Goal: Check status: Check status

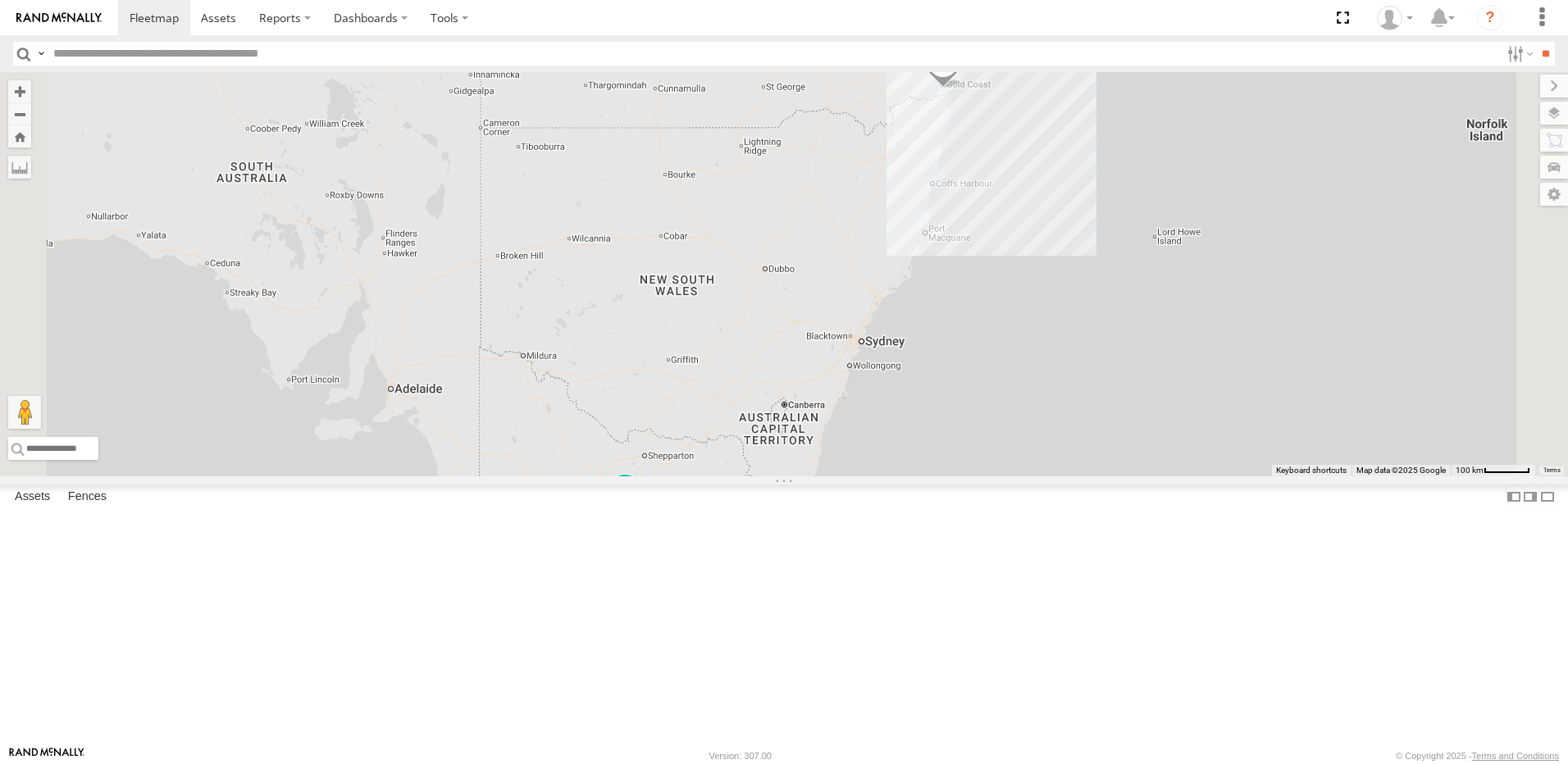
click at [0, 0] on div "RED MG3 800DQ6 - [GEOGRAPHIC_DATA]" at bounding box center [0, 0] width 0 height 0
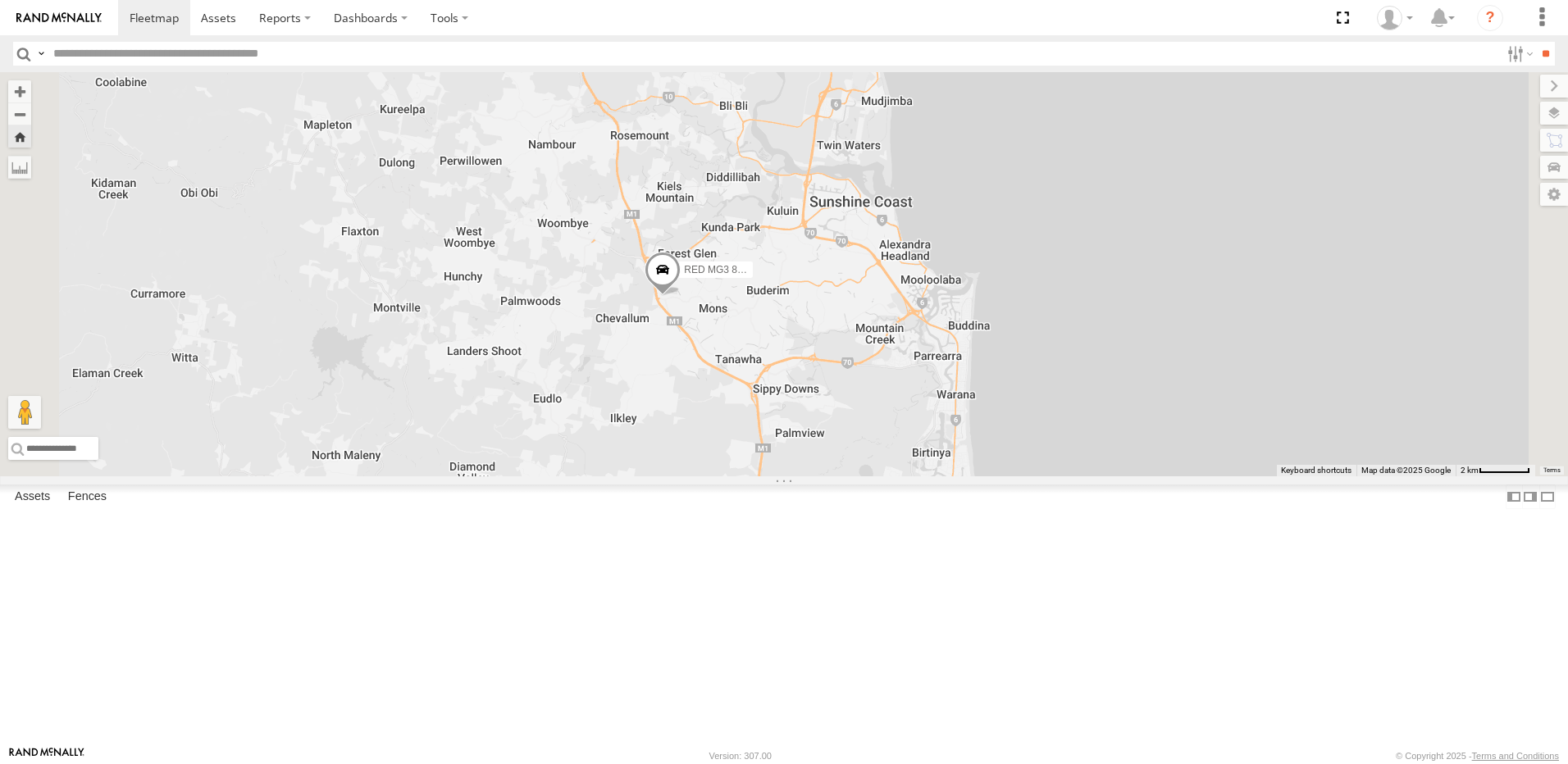
drag, startPoint x: 982, startPoint y: 516, endPoint x: 904, endPoint y: 443, distance: 106.8
click at [908, 443] on div "RED MG3 800DQ6 - [GEOGRAPHIC_DATA]" at bounding box center [784, 274] width 1568 height 404
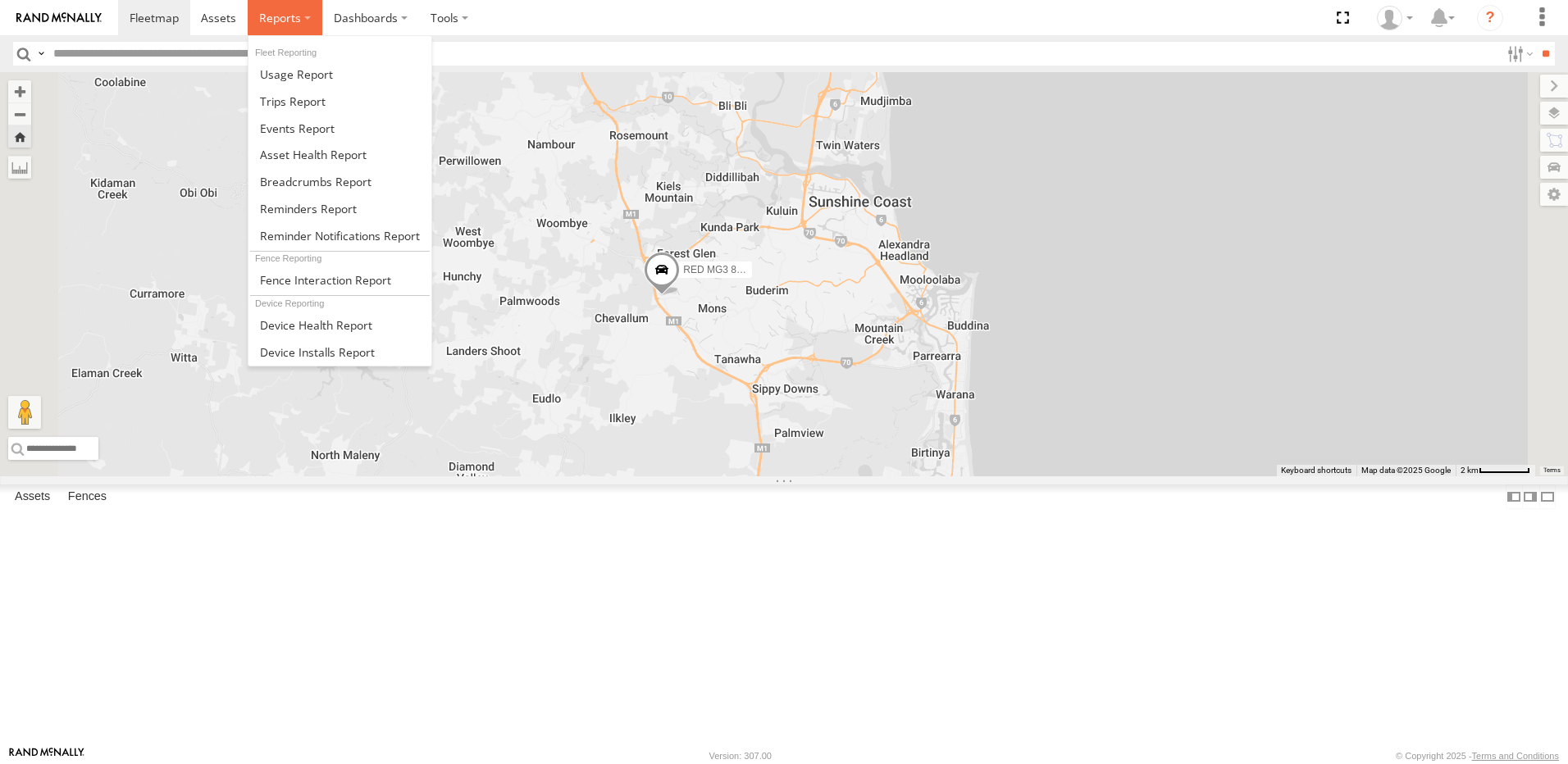
click at [287, 18] on span at bounding box center [280, 17] width 42 height 15
click at [275, 176] on span at bounding box center [316, 181] width 111 height 15
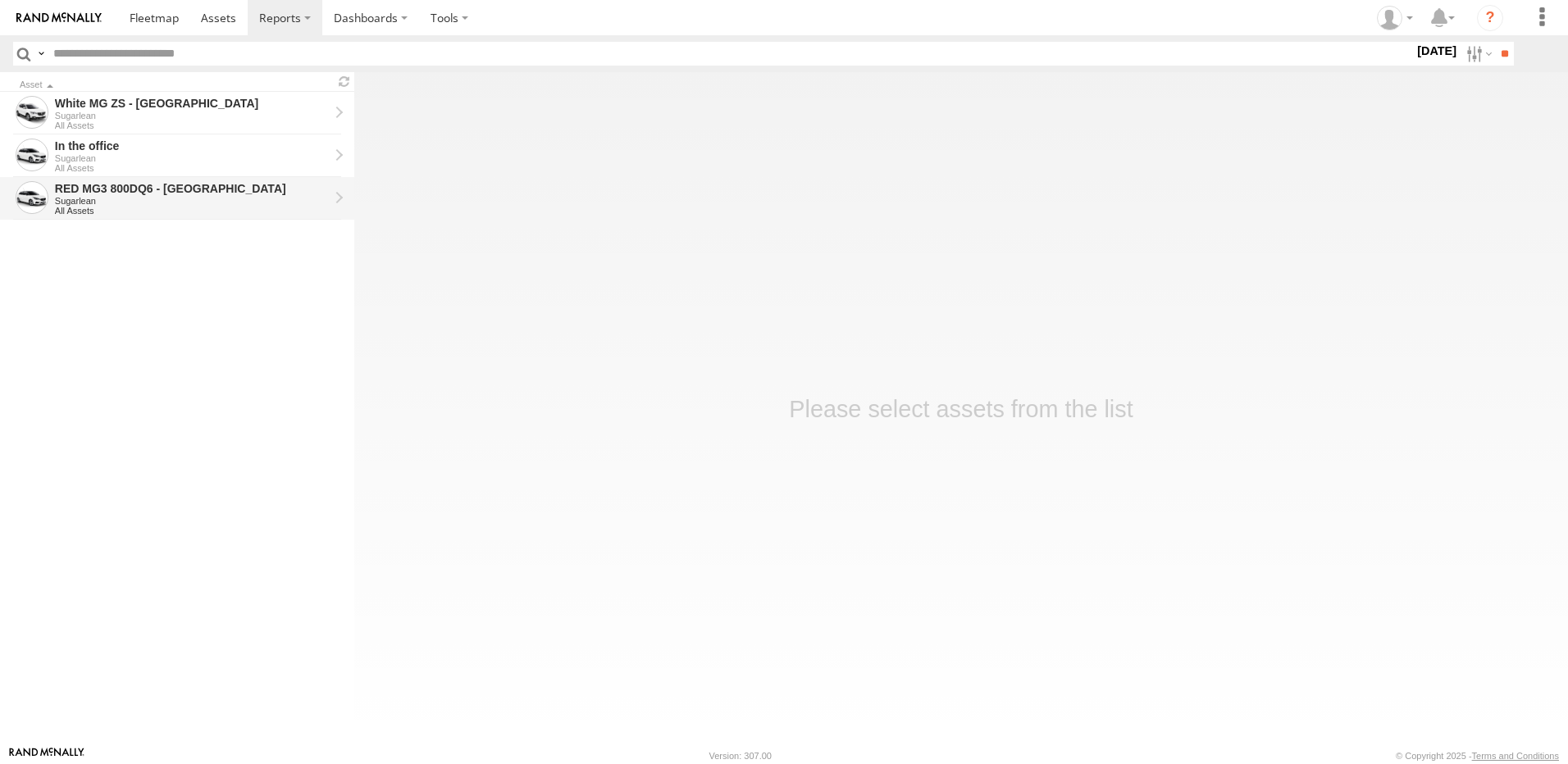
click at [155, 192] on div "RED MG3 800DQ6 - [GEOGRAPHIC_DATA]" at bounding box center [191, 188] width 274 height 14
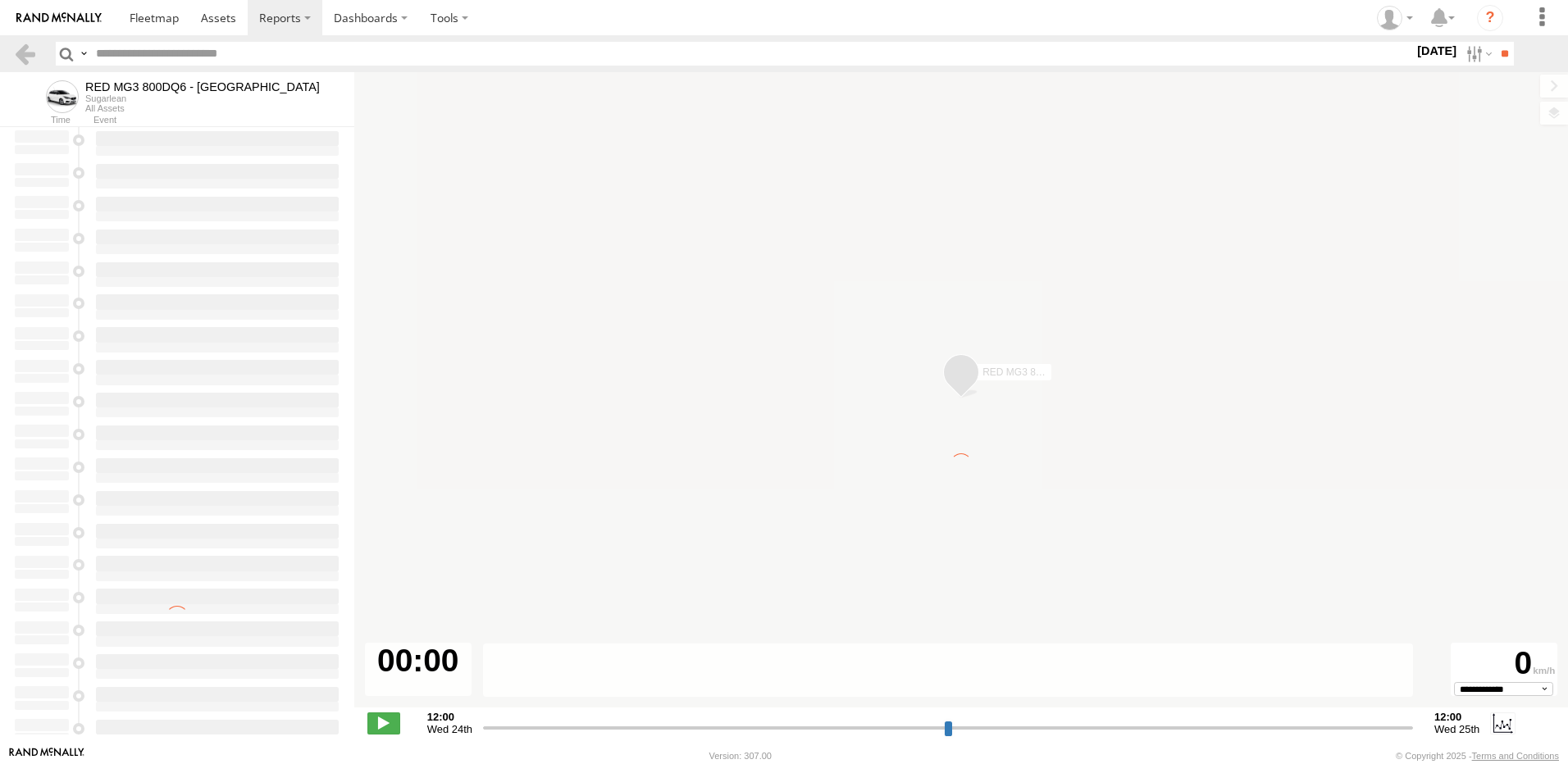
type input "**********"
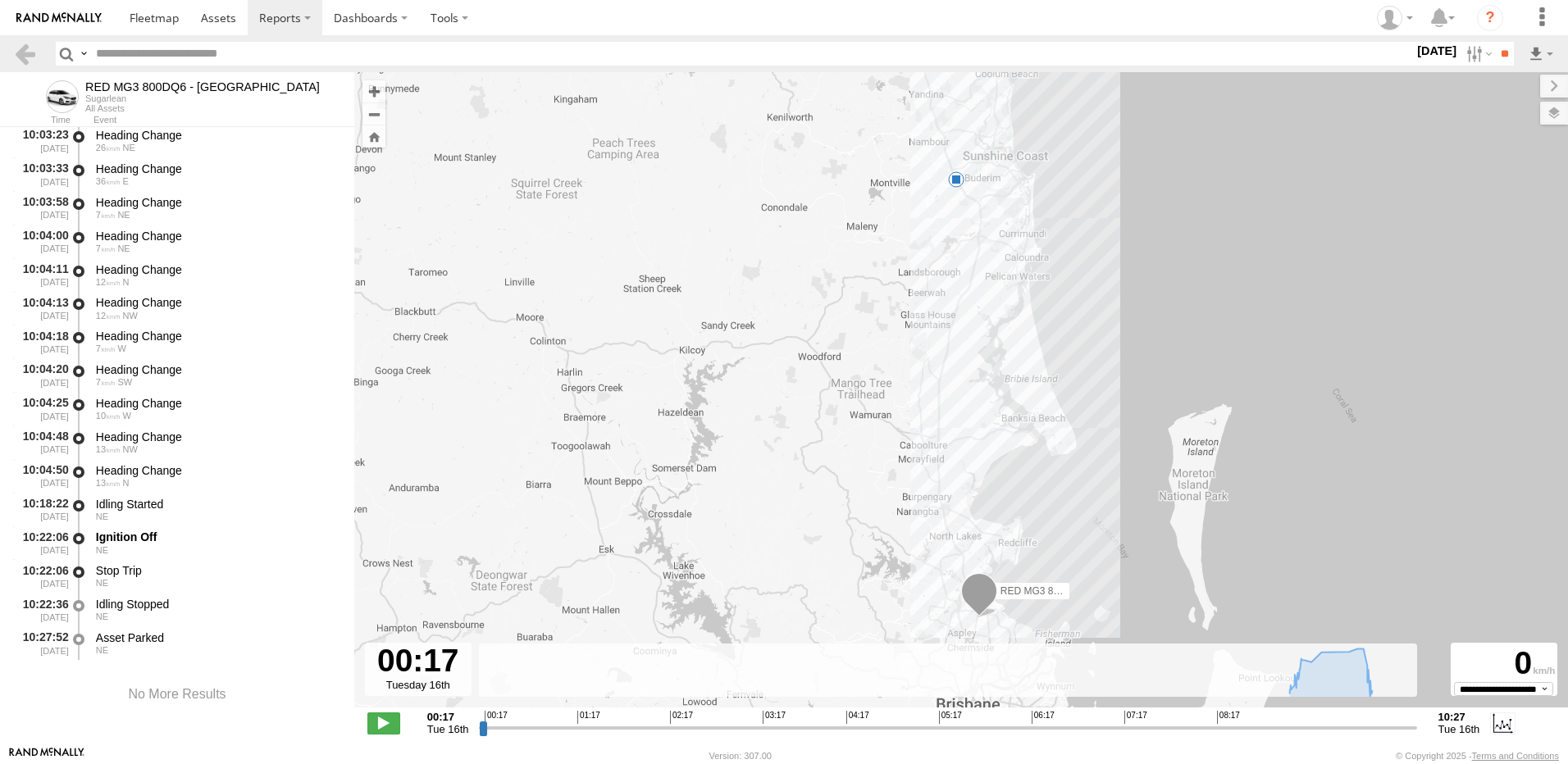
scroll to position [1934, 0]
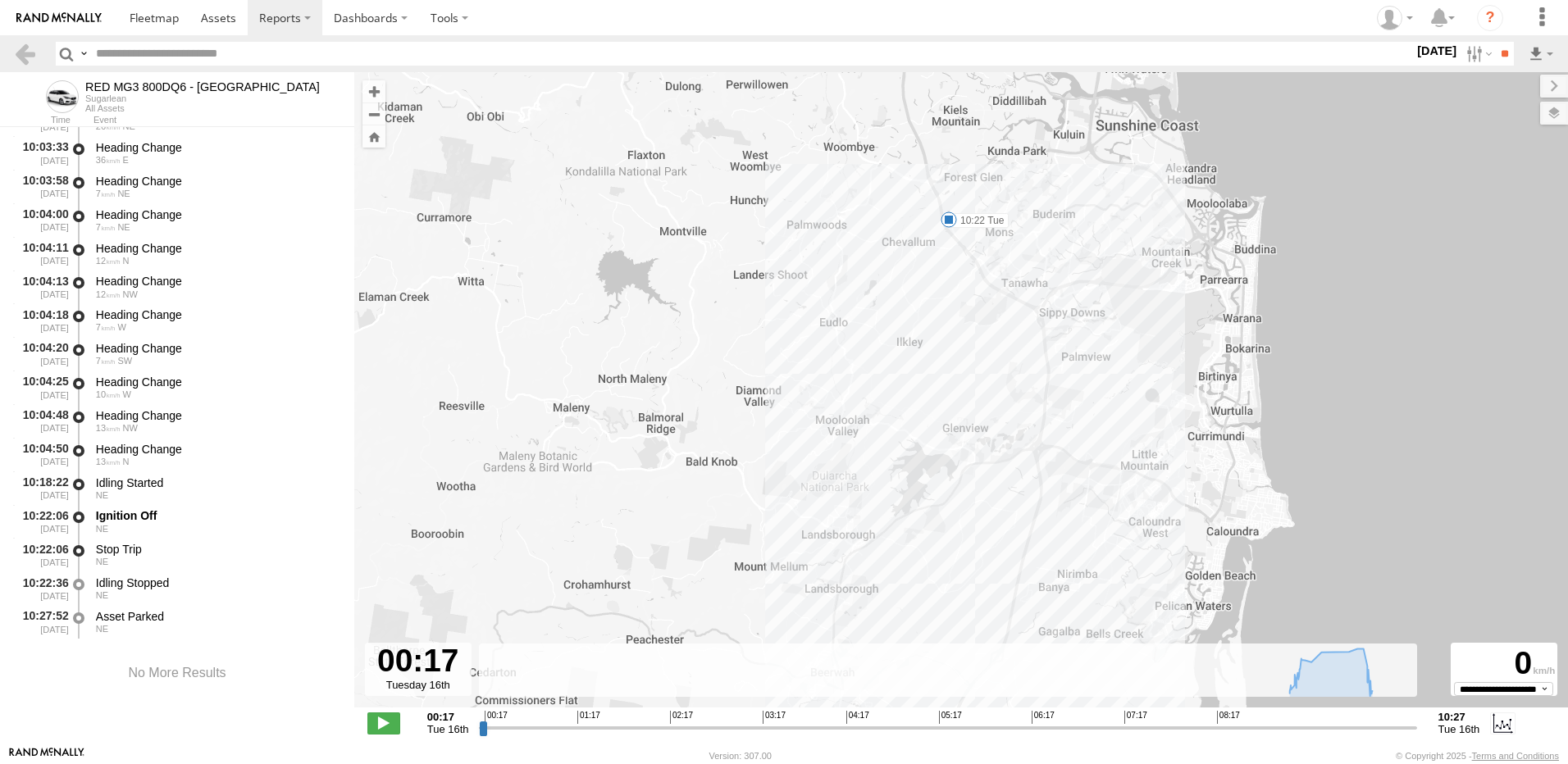
drag, startPoint x: 936, startPoint y: 167, endPoint x: 874, endPoint y: 291, distance: 138.6
click at [874, 291] on div "RED MG3 800DQ6 - QLD North 10:22 Tue" at bounding box center [961, 398] width 1214 height 653
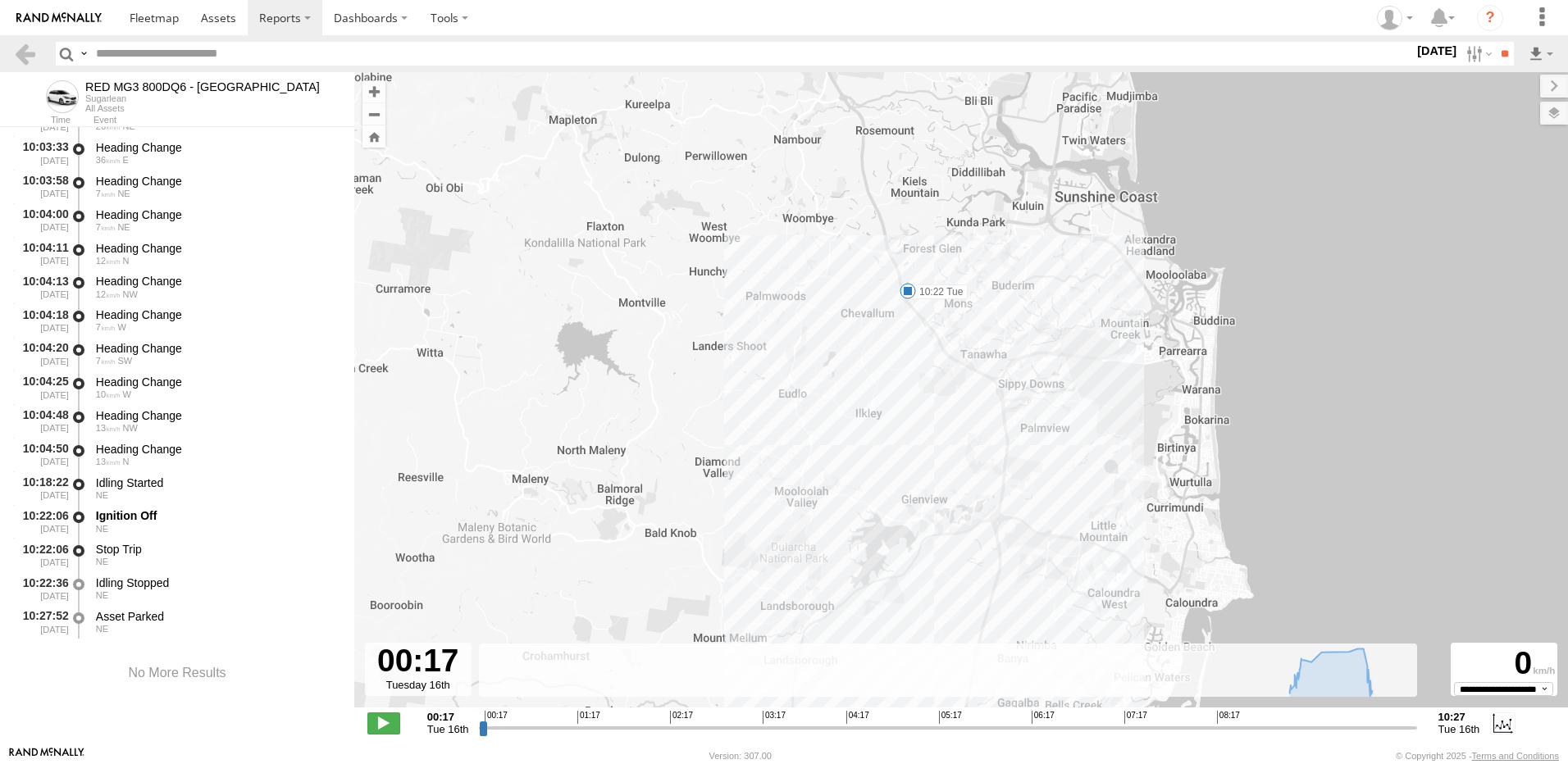
drag, startPoint x: 1133, startPoint y: 278, endPoint x: 1101, endPoint y: 319, distance: 52.0
click at [1105, 319] on div "RED MG3 800DQ6 - QLD North 10:22 Tue" at bounding box center [961, 398] width 1214 height 653
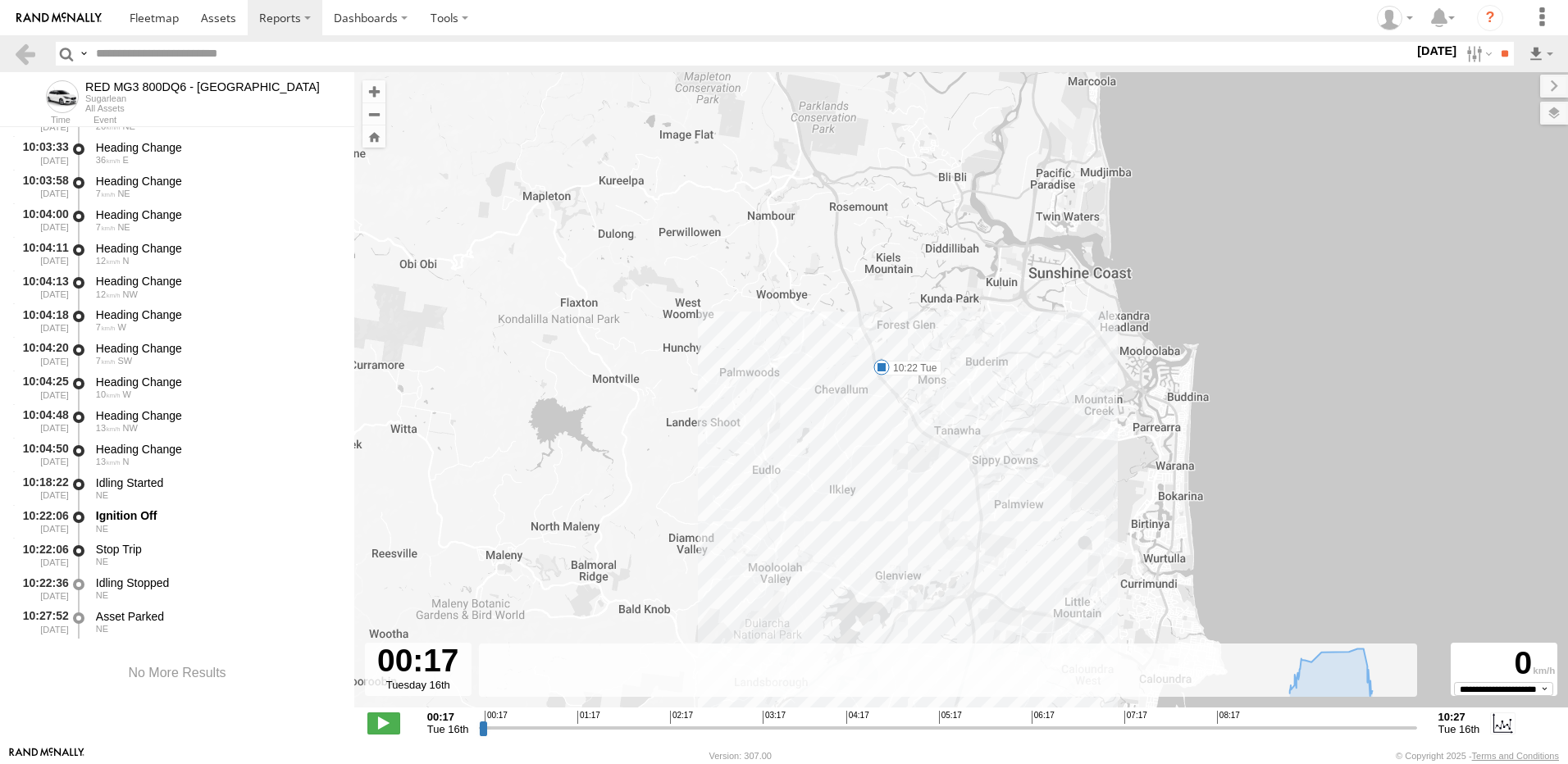
drag, startPoint x: 1073, startPoint y: 290, endPoint x: 1026, endPoint y: 294, distance: 47.2
click at [1033, 306] on div "RED MG3 800DQ6 - QLD North 10:22 Tue" at bounding box center [961, 398] width 1214 height 653
